Goal: Information Seeking & Learning: Learn about a topic

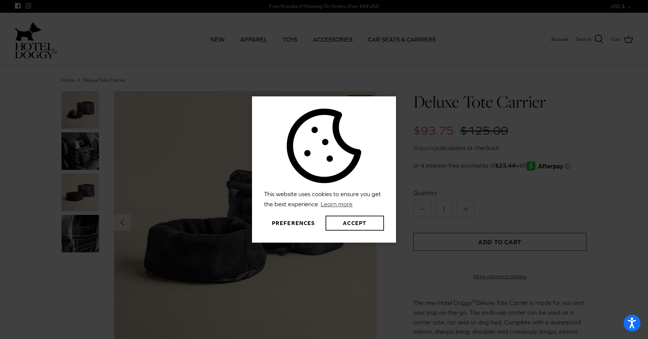
click at [348, 219] on button "Accept" at bounding box center [355, 223] width 59 height 15
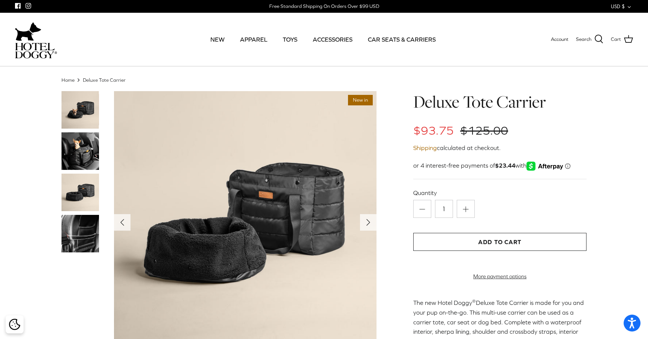
click at [77, 158] on img at bounding box center [81, 151] width 38 height 38
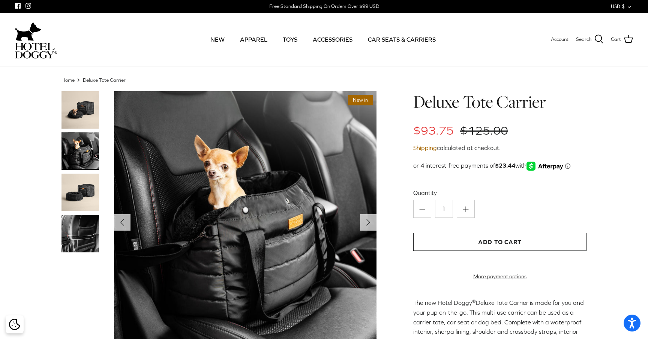
click at [87, 223] on img at bounding box center [81, 234] width 38 height 38
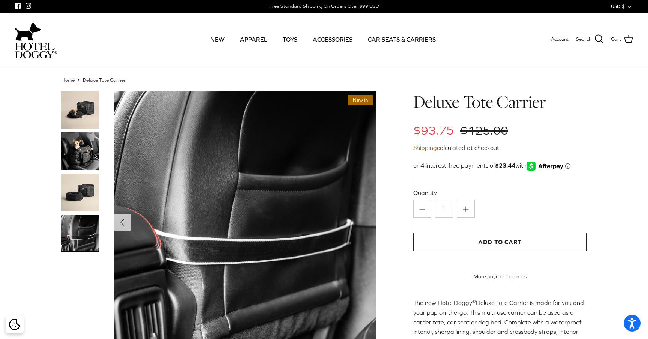
click at [77, 187] on img at bounding box center [81, 193] width 38 height 38
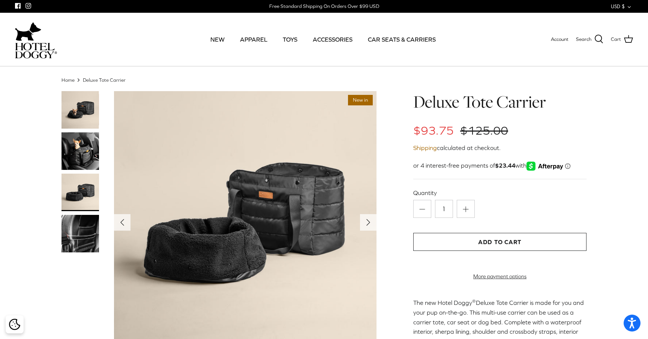
click at [71, 155] on img at bounding box center [81, 151] width 38 height 38
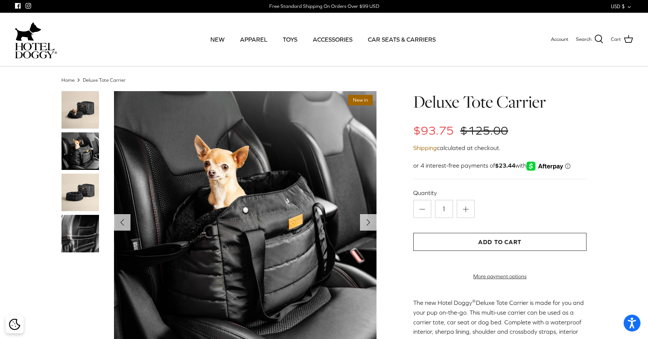
click at [77, 119] on img at bounding box center [81, 110] width 38 height 38
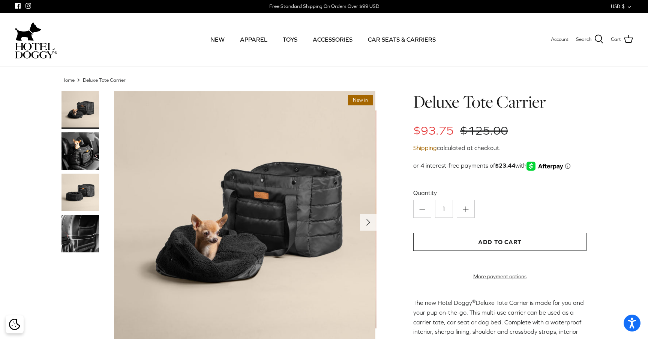
click at [83, 156] on img at bounding box center [81, 151] width 38 height 38
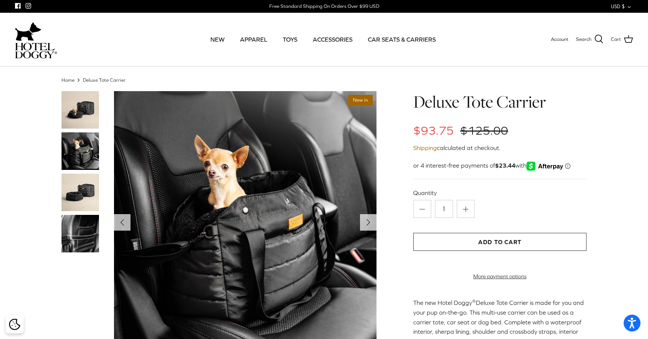
click at [84, 187] on img at bounding box center [81, 193] width 38 height 38
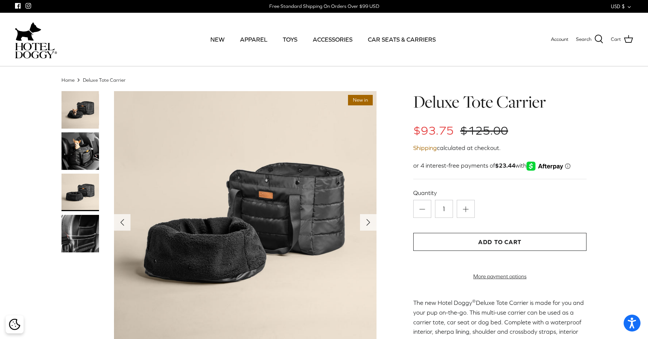
click at [90, 235] on img at bounding box center [81, 234] width 38 height 38
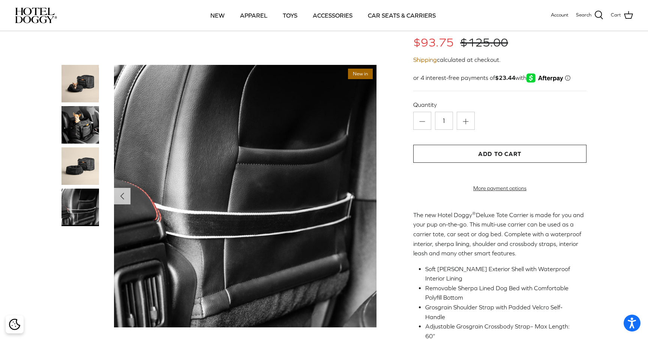
scroll to position [36, 0]
click at [83, 94] on img at bounding box center [81, 84] width 38 height 38
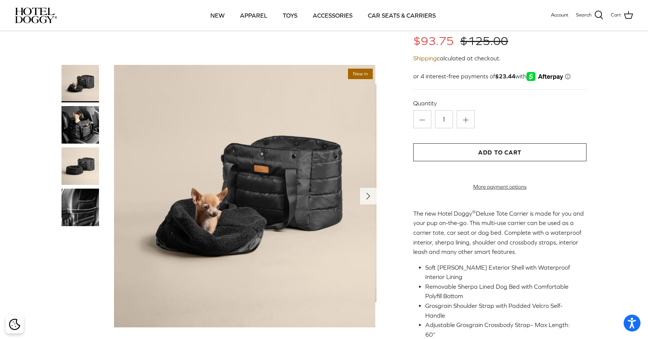
click at [83, 117] on img at bounding box center [81, 125] width 38 height 38
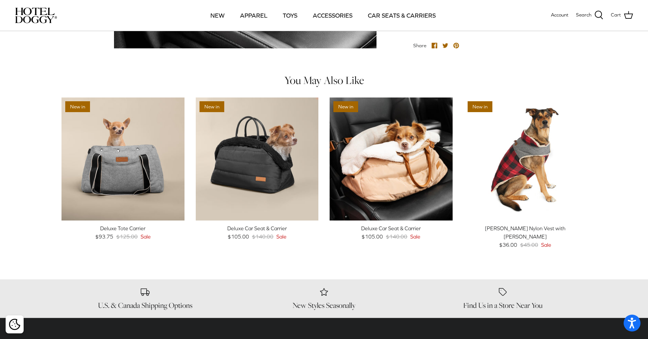
scroll to position [439, 0]
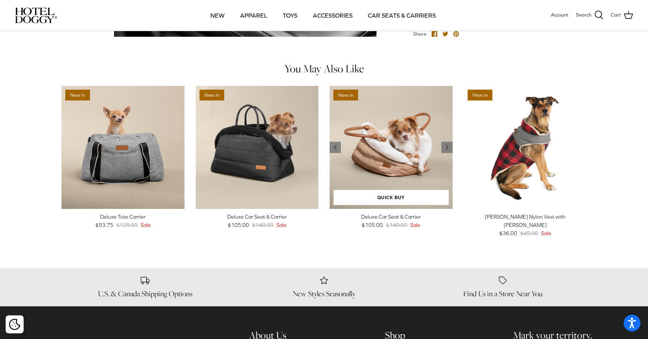
click at [404, 114] on img "Deluxe Car Seat & Carrier" at bounding box center [391, 147] width 123 height 123
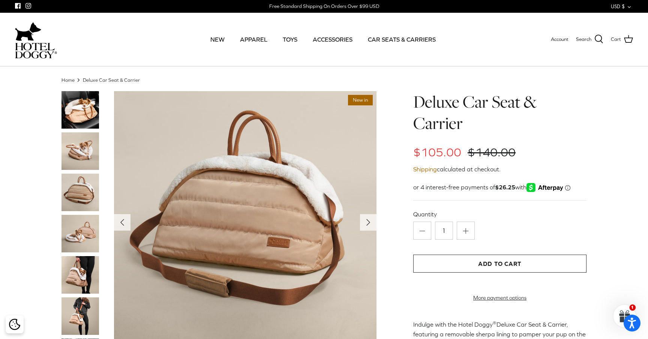
click at [77, 148] on img at bounding box center [81, 151] width 38 height 38
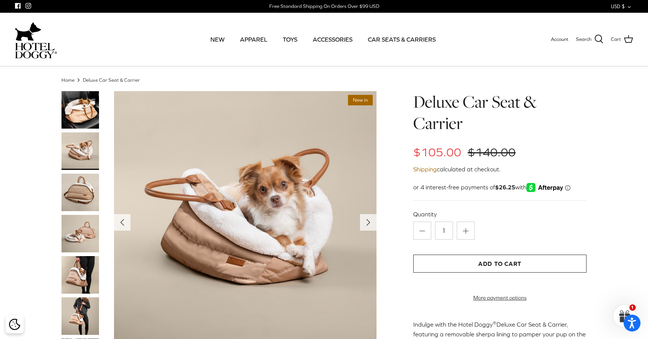
click at [79, 191] on img at bounding box center [81, 193] width 38 height 38
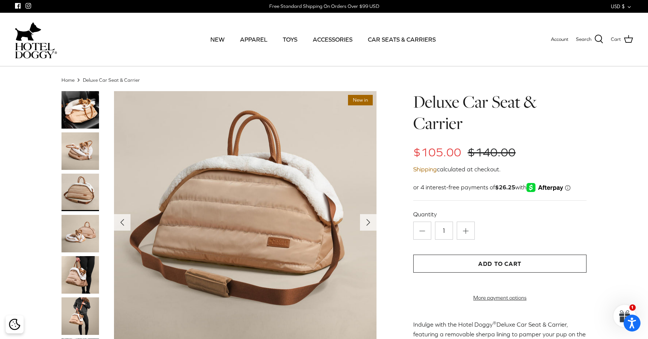
click at [87, 231] on img at bounding box center [81, 234] width 38 height 38
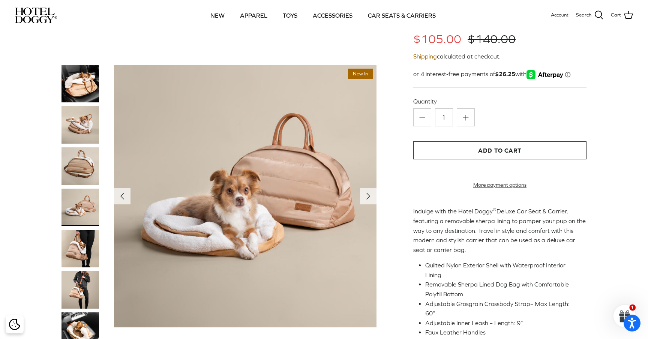
scroll to position [60, 0]
click at [90, 243] on img at bounding box center [81, 249] width 38 height 38
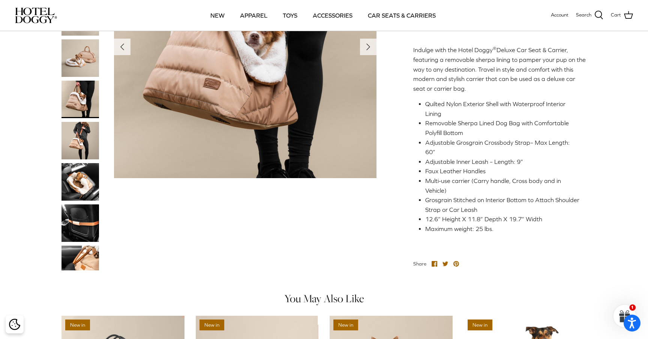
scroll to position [446, 0]
